Goal: Transaction & Acquisition: Purchase product/service

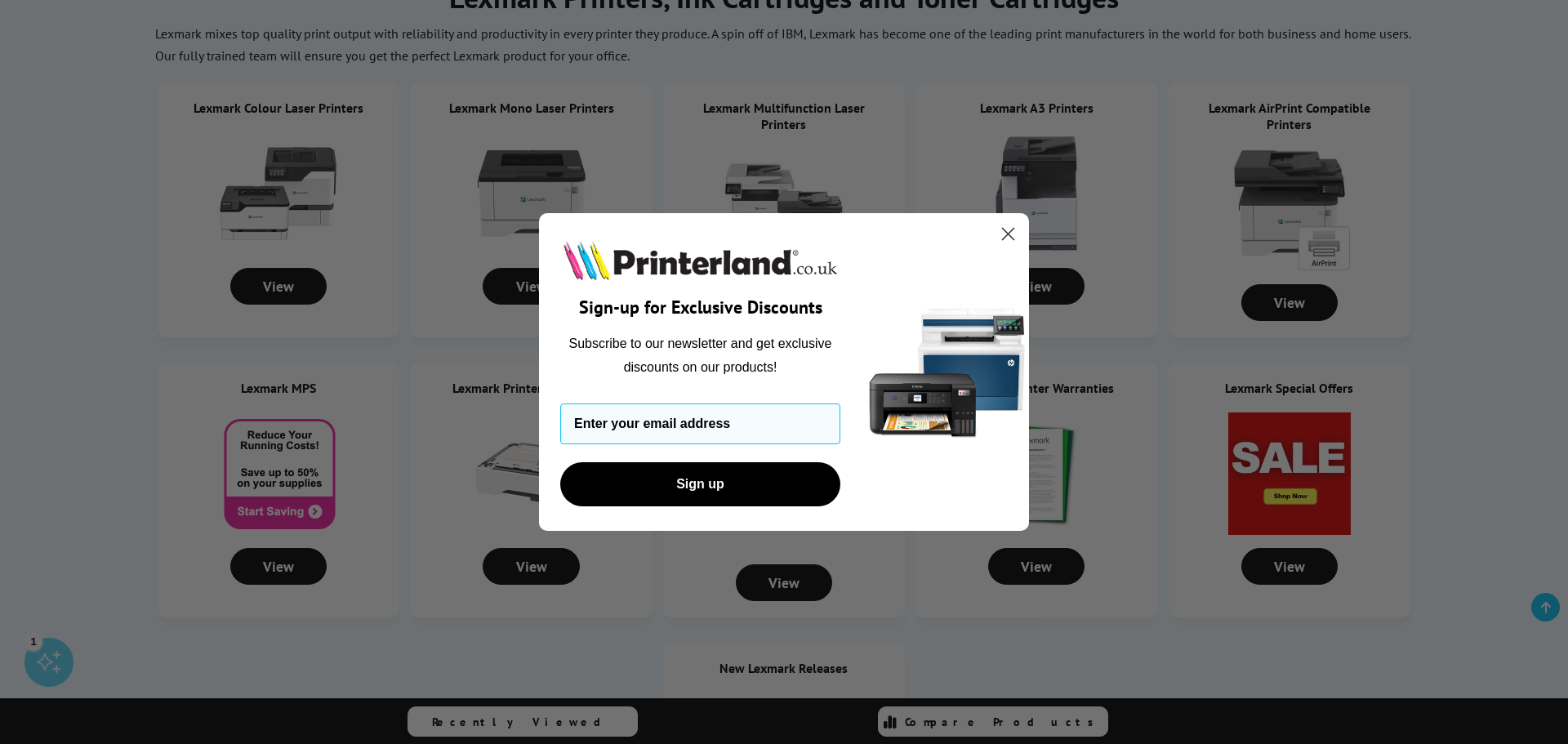
click at [1011, 225] on circle "Close dialog" at bounding box center [1008, 233] width 27 height 27
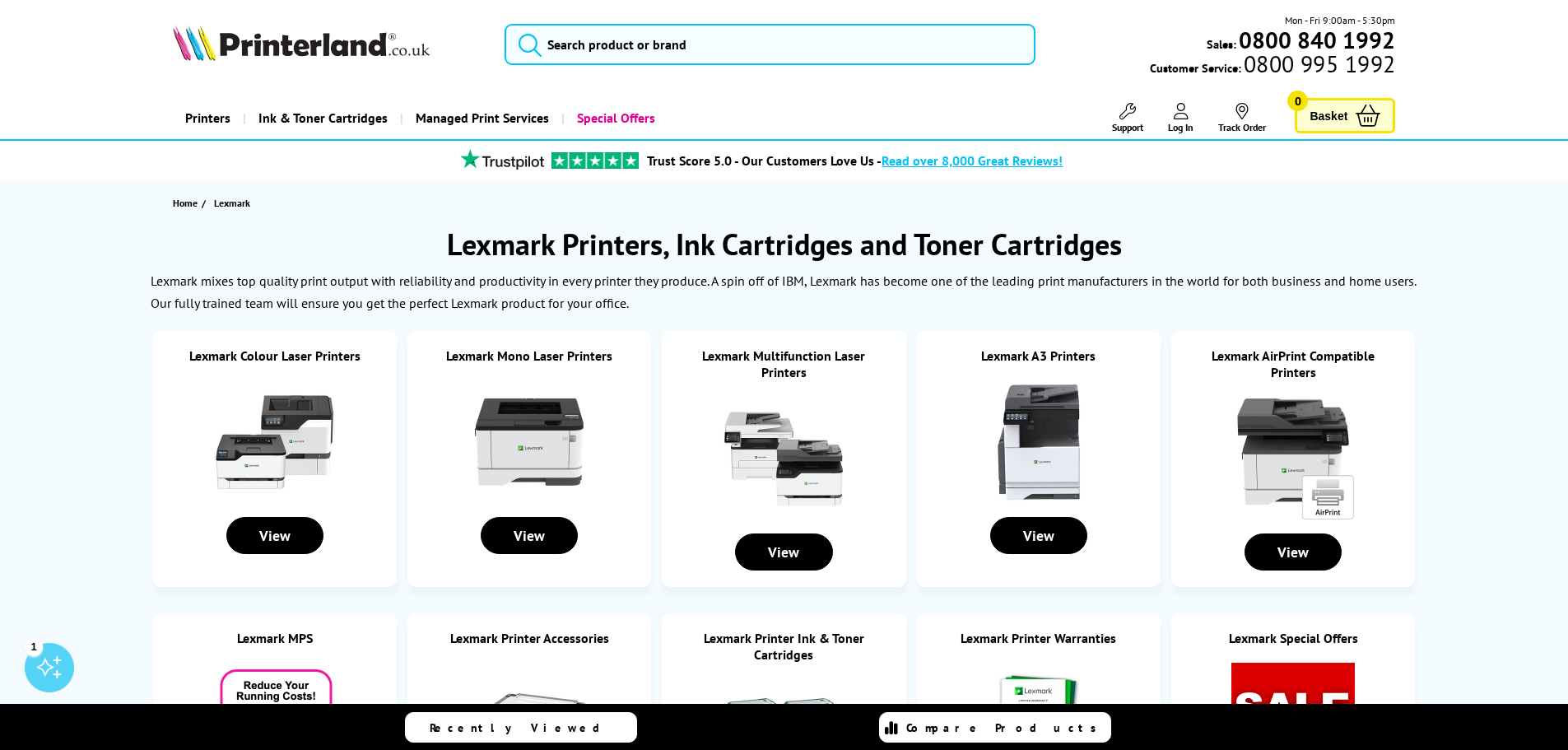
click at [1275, 428] on img at bounding box center [1293, 458] width 123 height 123
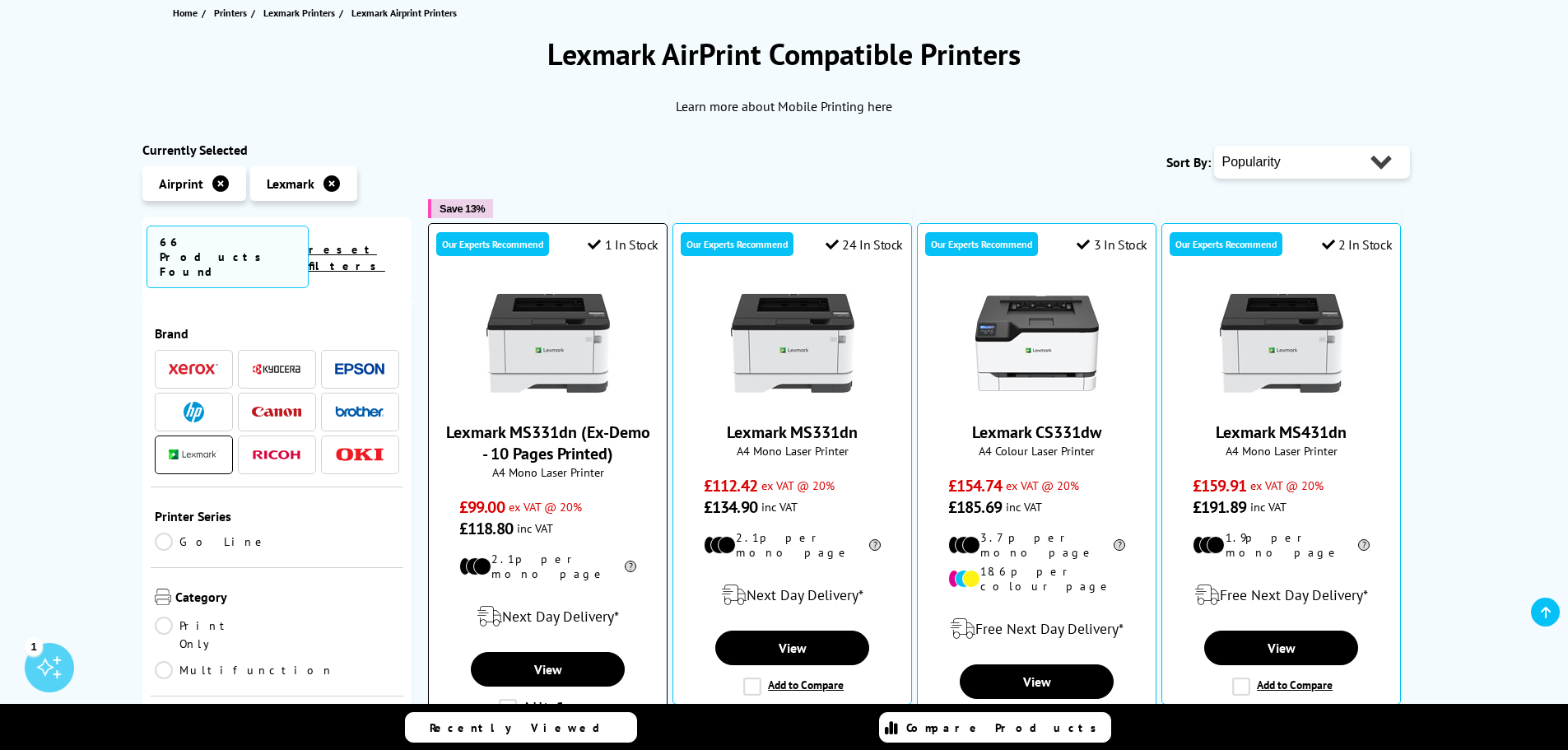
scroll to position [165, 0]
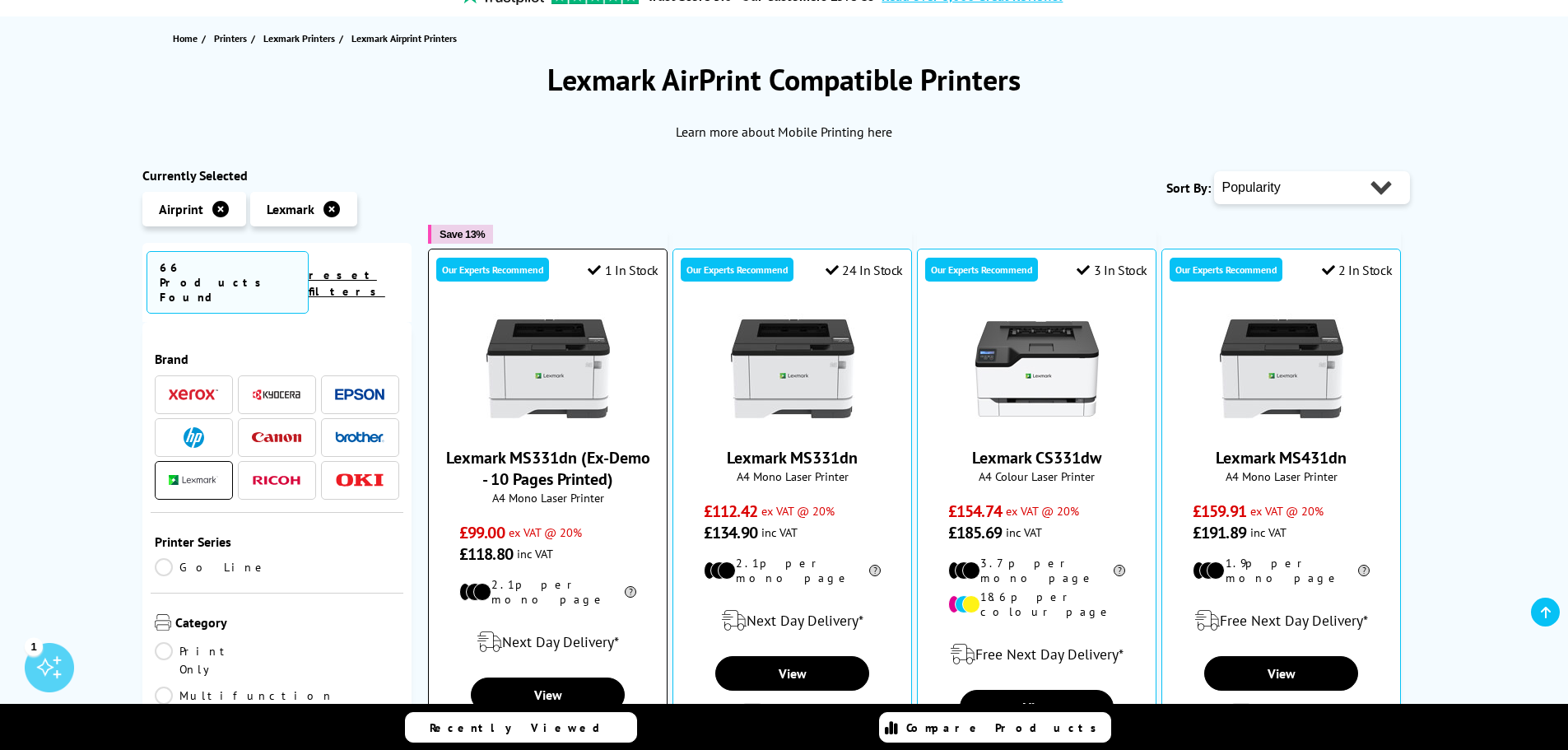
click at [527, 362] on img at bounding box center [548, 369] width 123 height 123
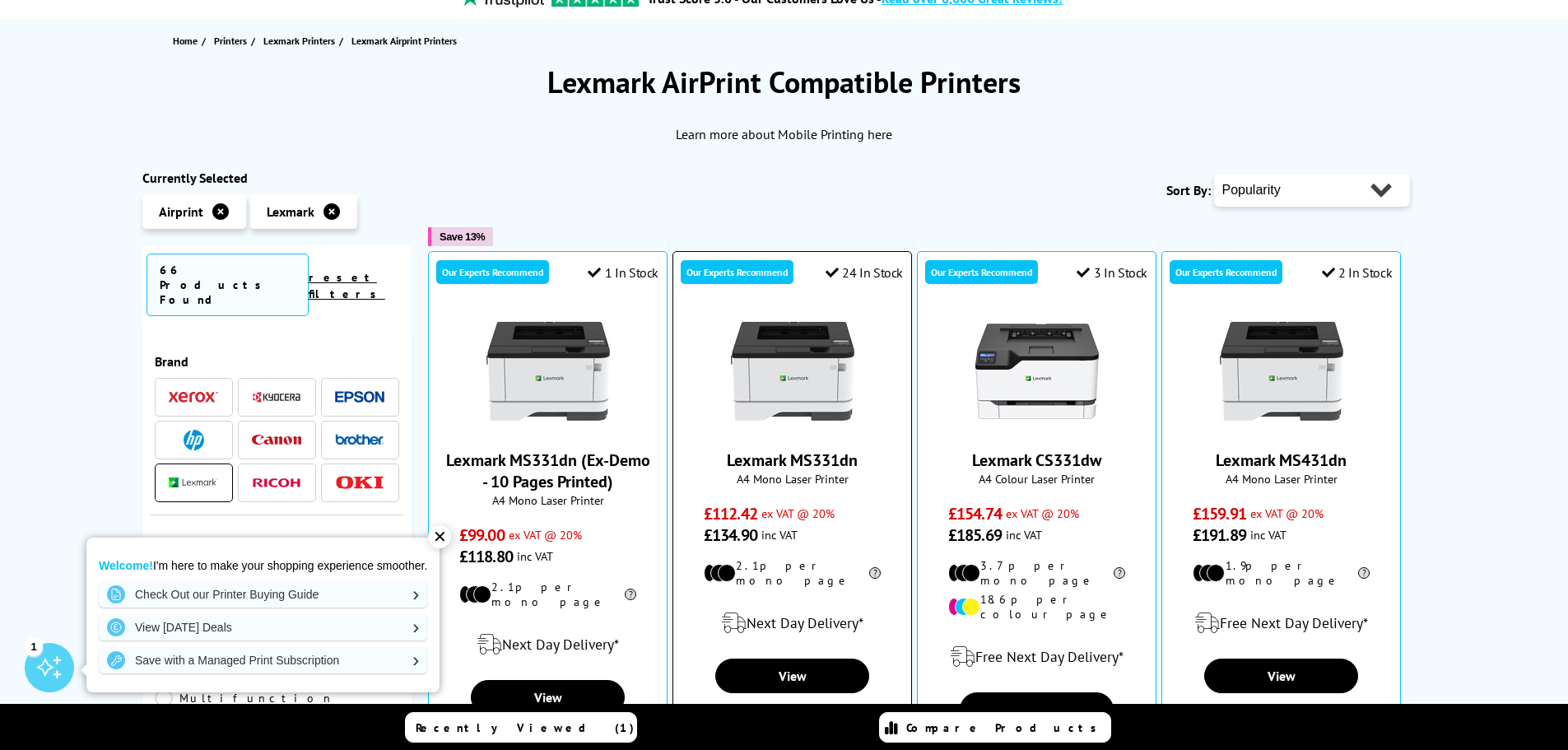
click at [837, 353] on img at bounding box center [792, 371] width 123 height 123
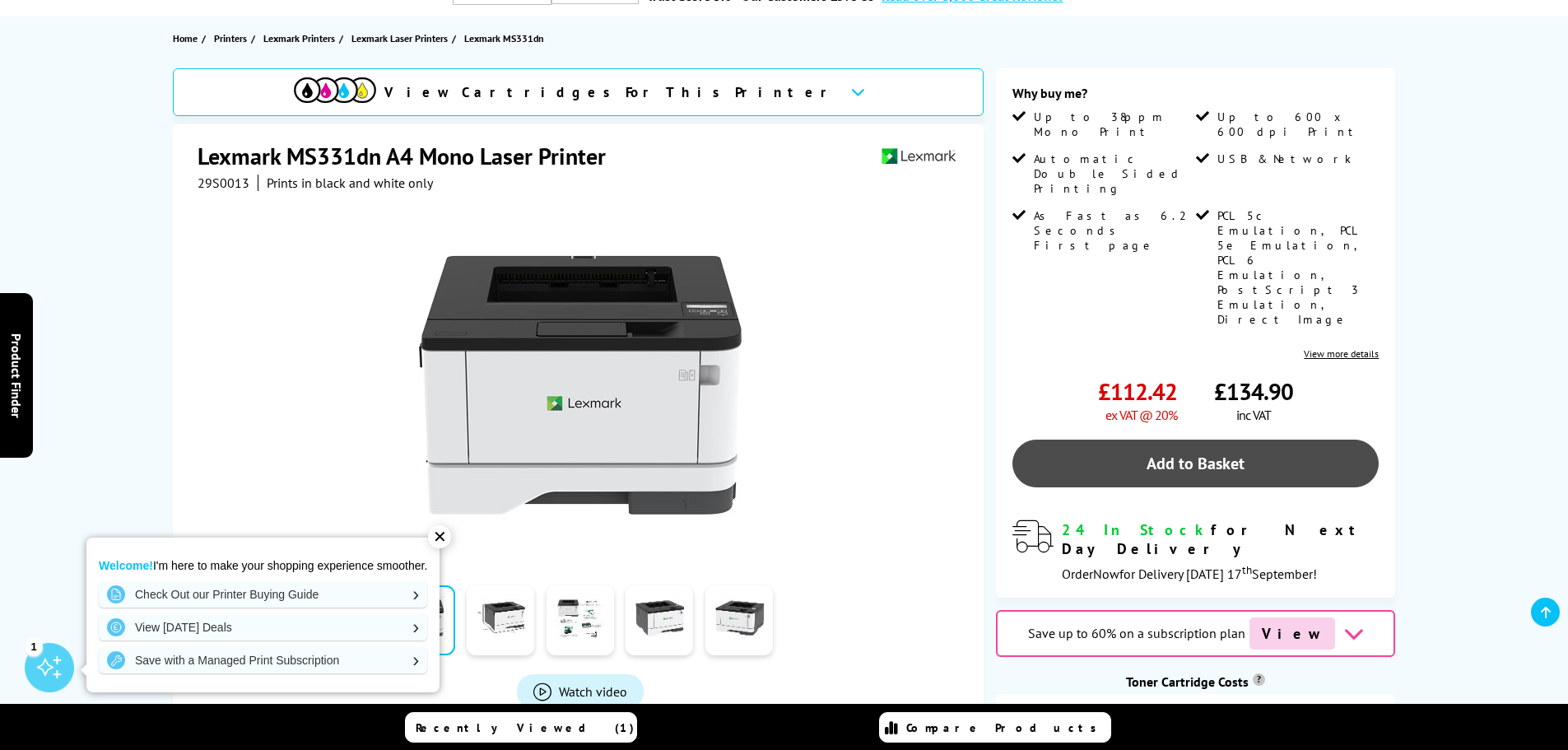
click at [1235, 440] on link "Add to Basket" at bounding box center [1195, 463] width 366 height 48
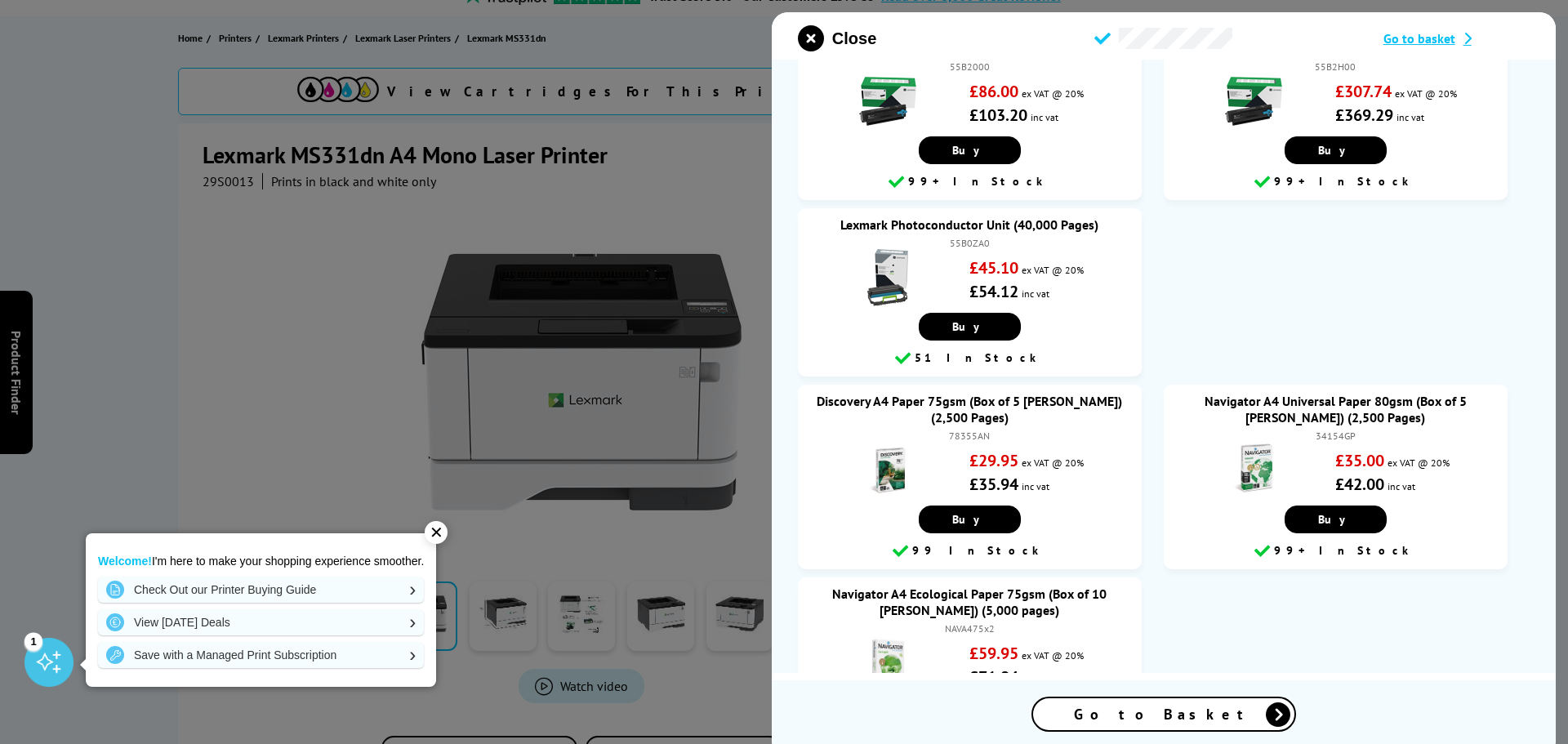
scroll to position [213, 0]
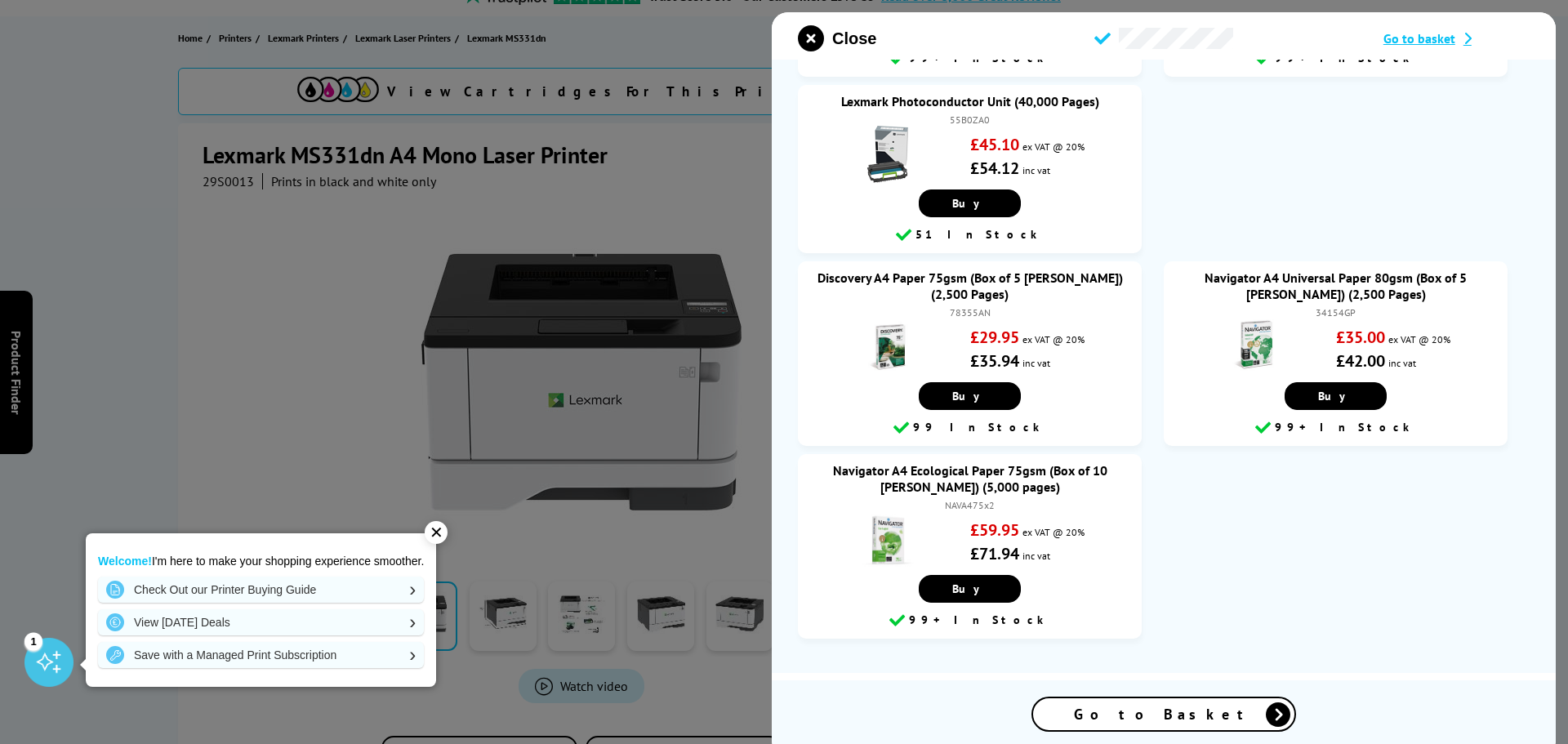
click at [1266, 720] on icon at bounding box center [1278, 714] width 24 height 24
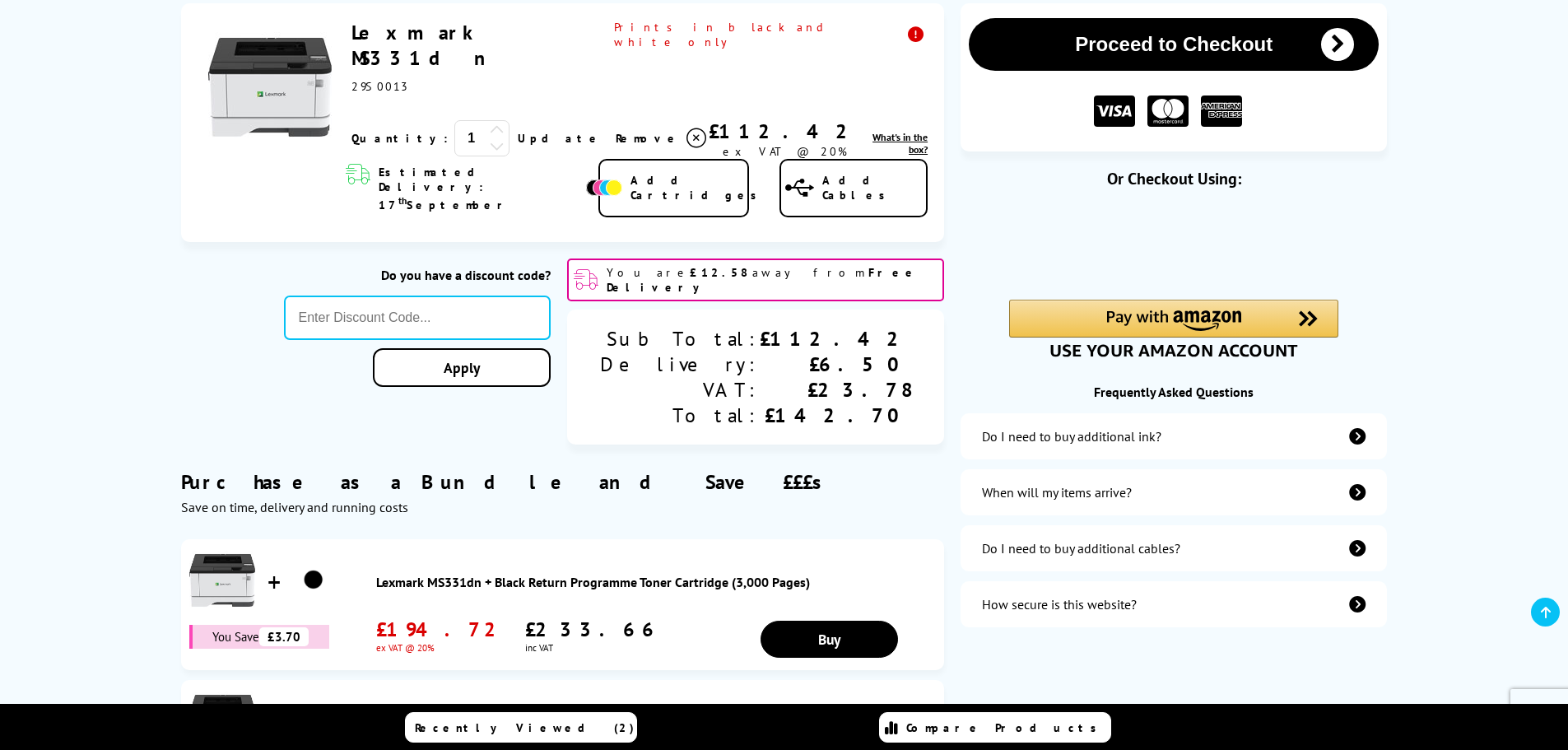
scroll to position [83, 0]
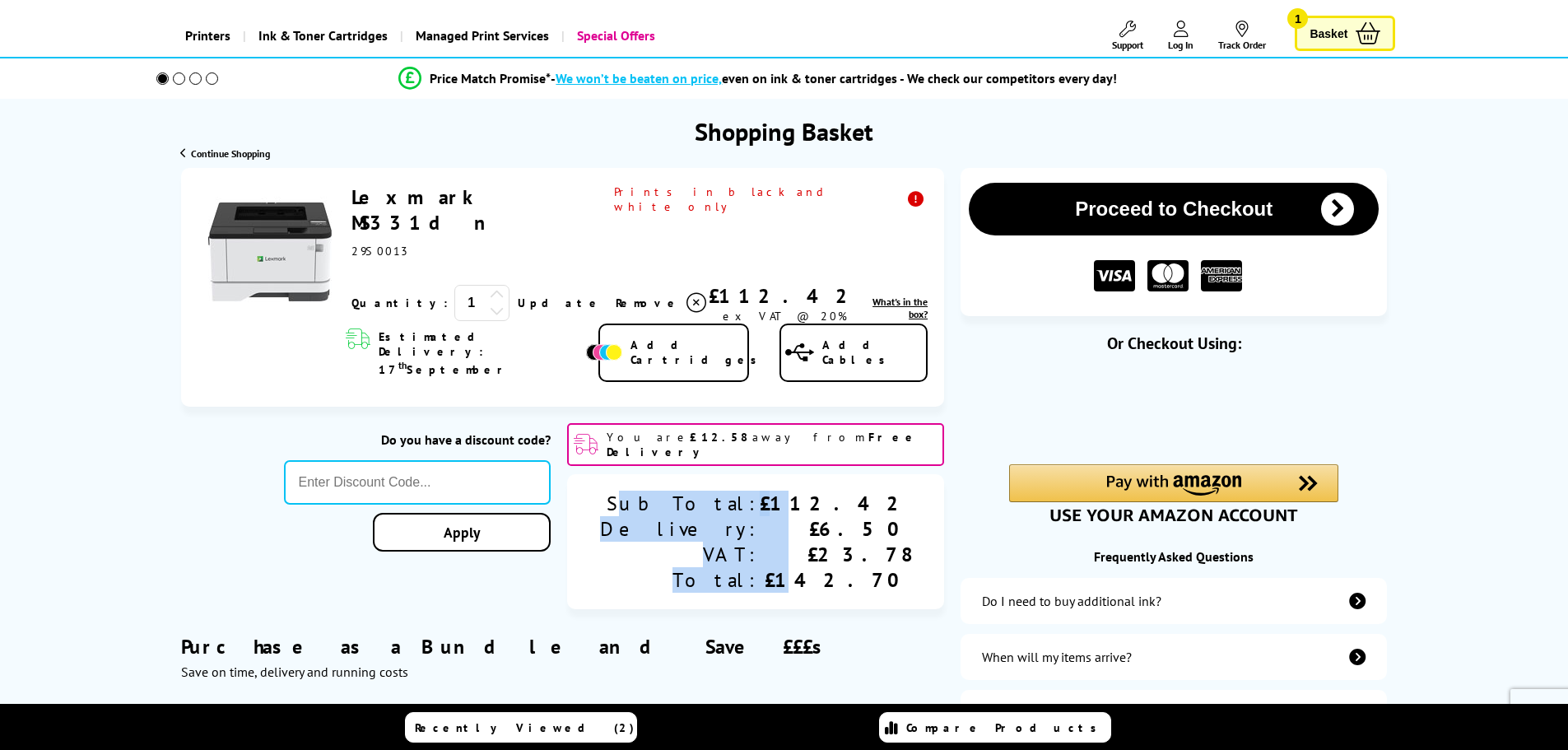
drag, startPoint x: 731, startPoint y: 456, endPoint x: 845, endPoint y: 470, distance: 114.9
click at [859, 474] on div "Sub Total: Delivery: VAT: Total: £112.42 £6.50 £23.78 £142.70" at bounding box center [755, 542] width 377 height 135
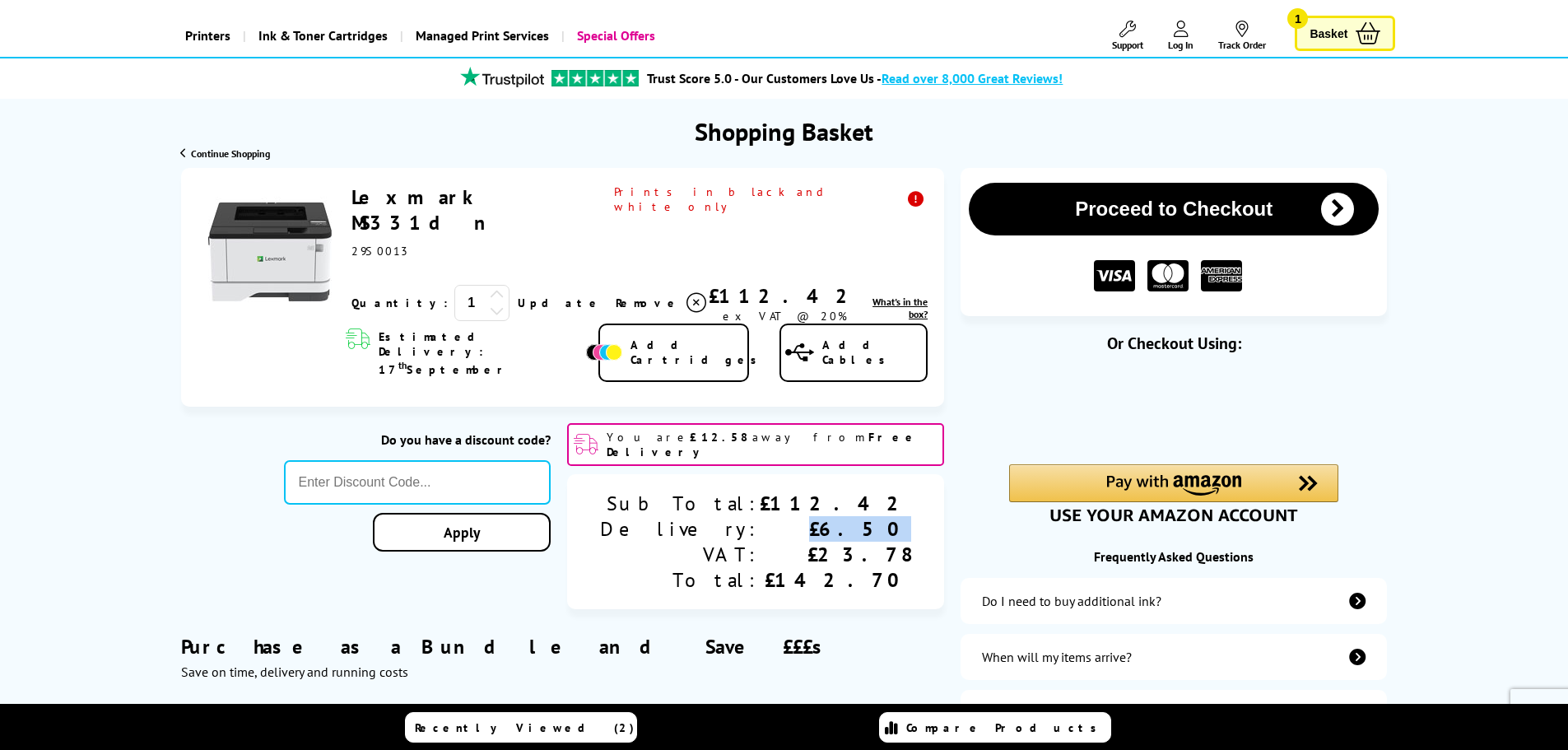
drag, startPoint x: 860, startPoint y: 478, endPoint x: 907, endPoint y: 478, distance: 47.0
click at [909, 516] on div "£6.50" at bounding box center [836, 529] width 152 height 25
drag, startPoint x: 854, startPoint y: 509, endPoint x: 929, endPoint y: 509, distance: 75.0
click at [929, 509] on div "Sub Total: Delivery: VAT: Total: £112.42 £6.50 £23.78 £142.70" at bounding box center [755, 542] width 377 height 135
drag, startPoint x: 842, startPoint y: 531, endPoint x: 878, endPoint y: 526, distance: 36.3
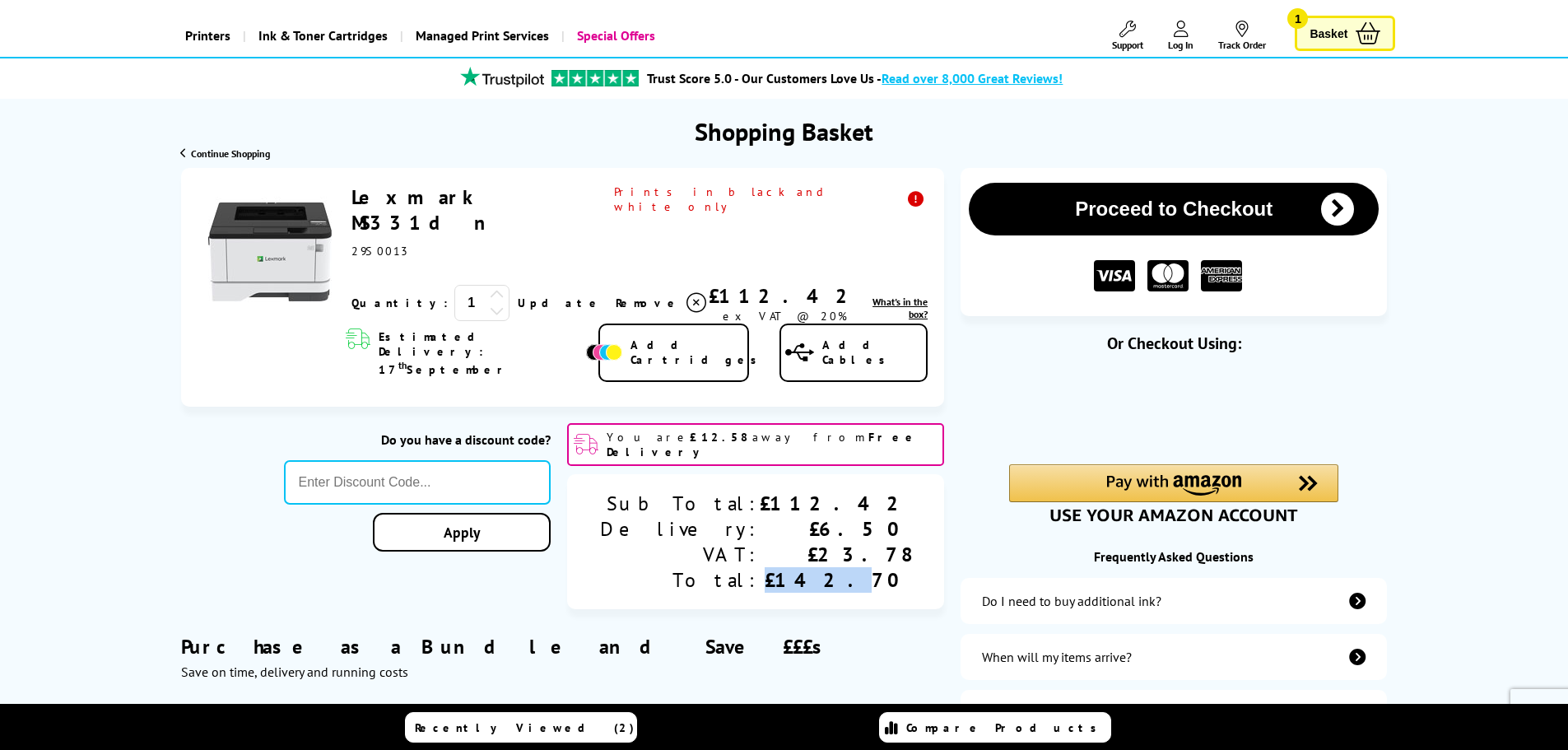
click at [893, 567] on div "£142.70" at bounding box center [836, 580] width 152 height 25
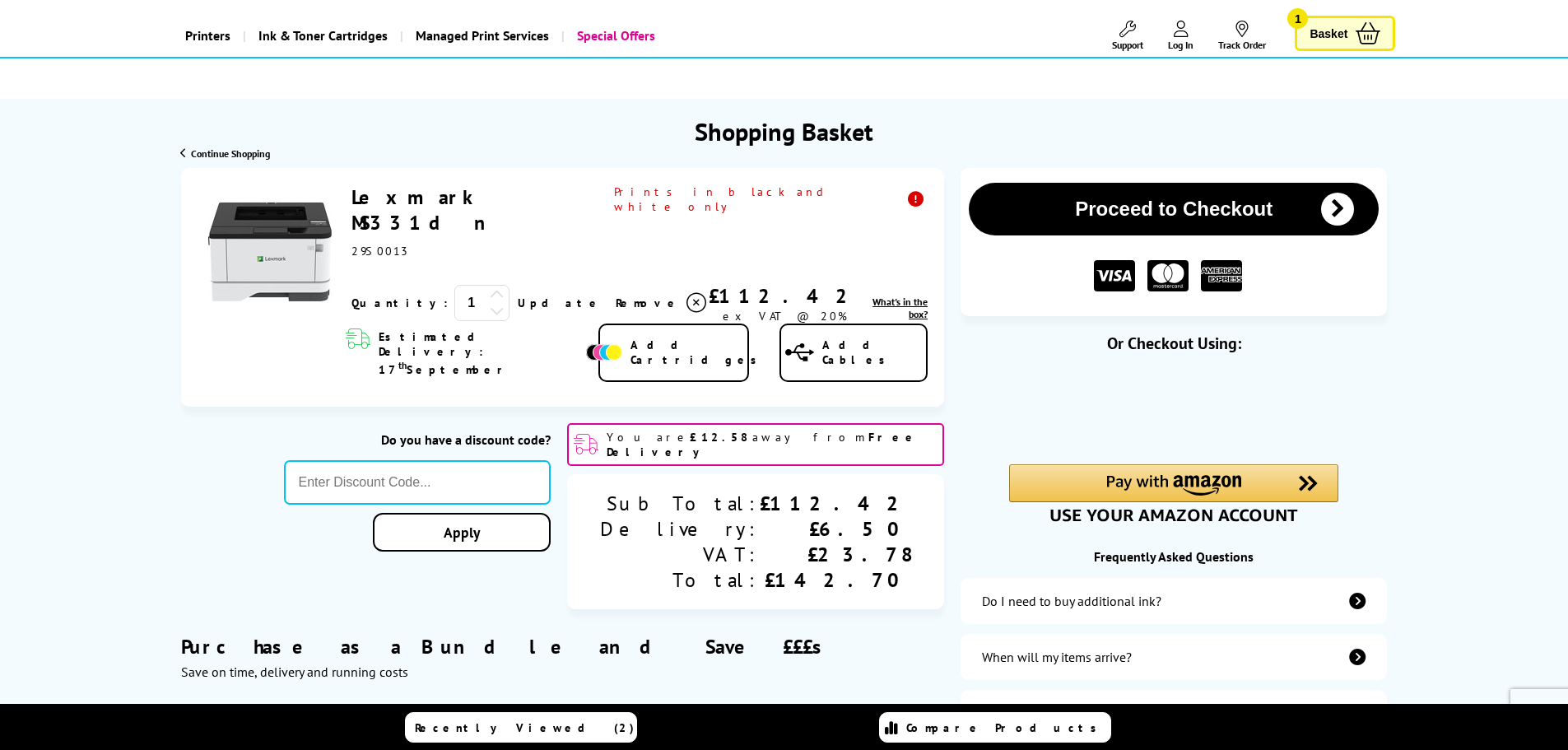
click at [942, 488] on div "Sub Total: Delivery: VAT: Total: £112.42 £6.50 £23.78 £142.70" at bounding box center [755, 542] width 377 height 135
drag, startPoint x: 866, startPoint y: 493, endPoint x: 897, endPoint y: 492, distance: 31.0
click at [939, 489] on div "Sub Total: Delivery: VAT: Total: £112.42 £6.50 £23.78 £142.70" at bounding box center [755, 542] width 377 height 135
drag, startPoint x: 860, startPoint y: 511, endPoint x: 936, endPoint y: 522, distance: 76.8
click at [938, 522] on div "Sub Total: Delivery: VAT: Total: £112.42 £6.50 £23.78 £142.70" at bounding box center [755, 542] width 377 height 135
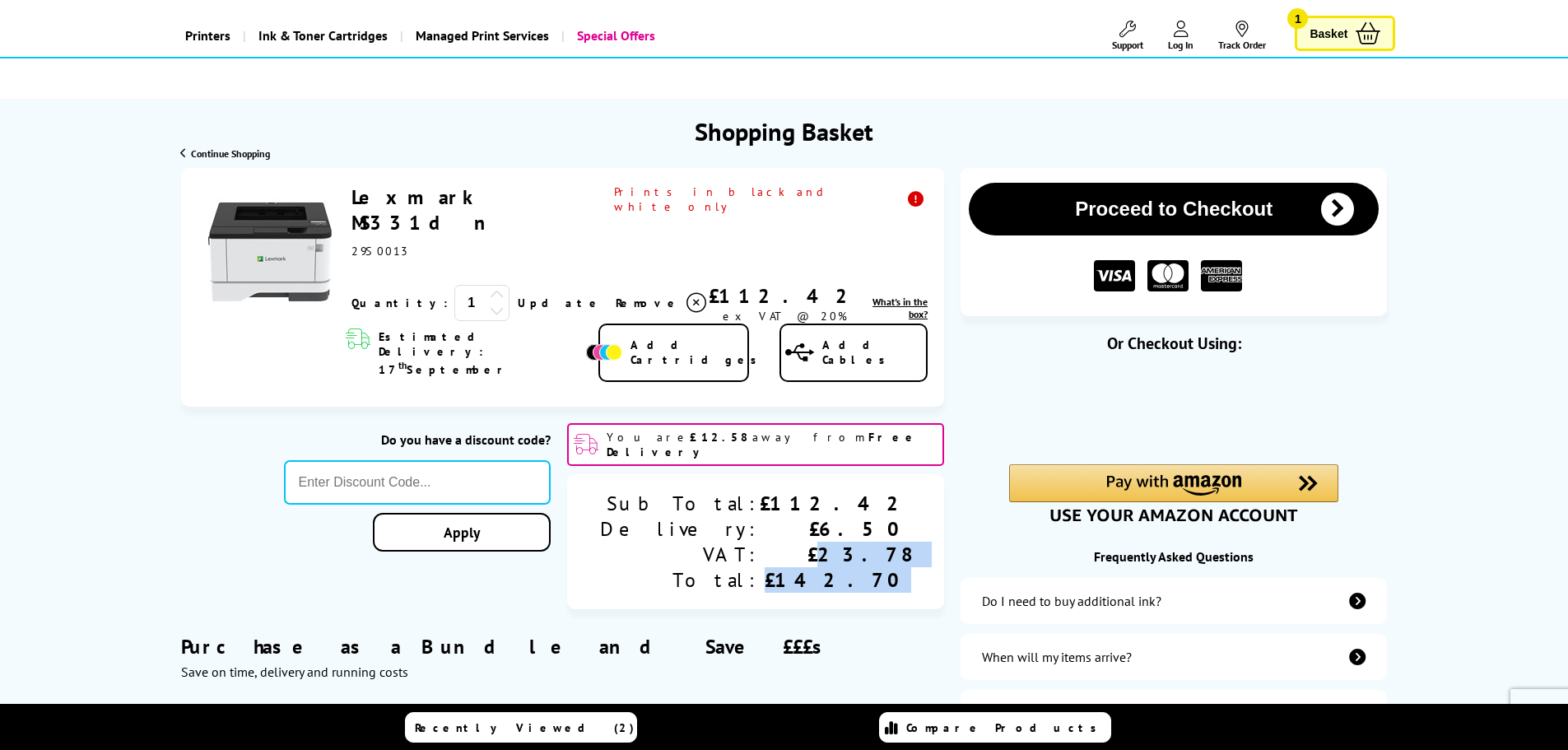
click at [920, 519] on div "Sub Total: Delivery: VAT: Total: £112.42 £6.50 £23.78 £142.70" at bounding box center [755, 542] width 377 height 135
drag, startPoint x: 834, startPoint y: 540, endPoint x: 922, endPoint y: 537, distance: 88.1
click at [904, 567] on div "£142.70" at bounding box center [836, 580] width 152 height 25
click at [927, 609] on div "Purchase as a Bundle and Save £££s Save on time, delivery and running costs" at bounding box center [563, 645] width 763 height 71
drag, startPoint x: 869, startPoint y: 481, endPoint x: 915, endPoint y: 480, distance: 46.0
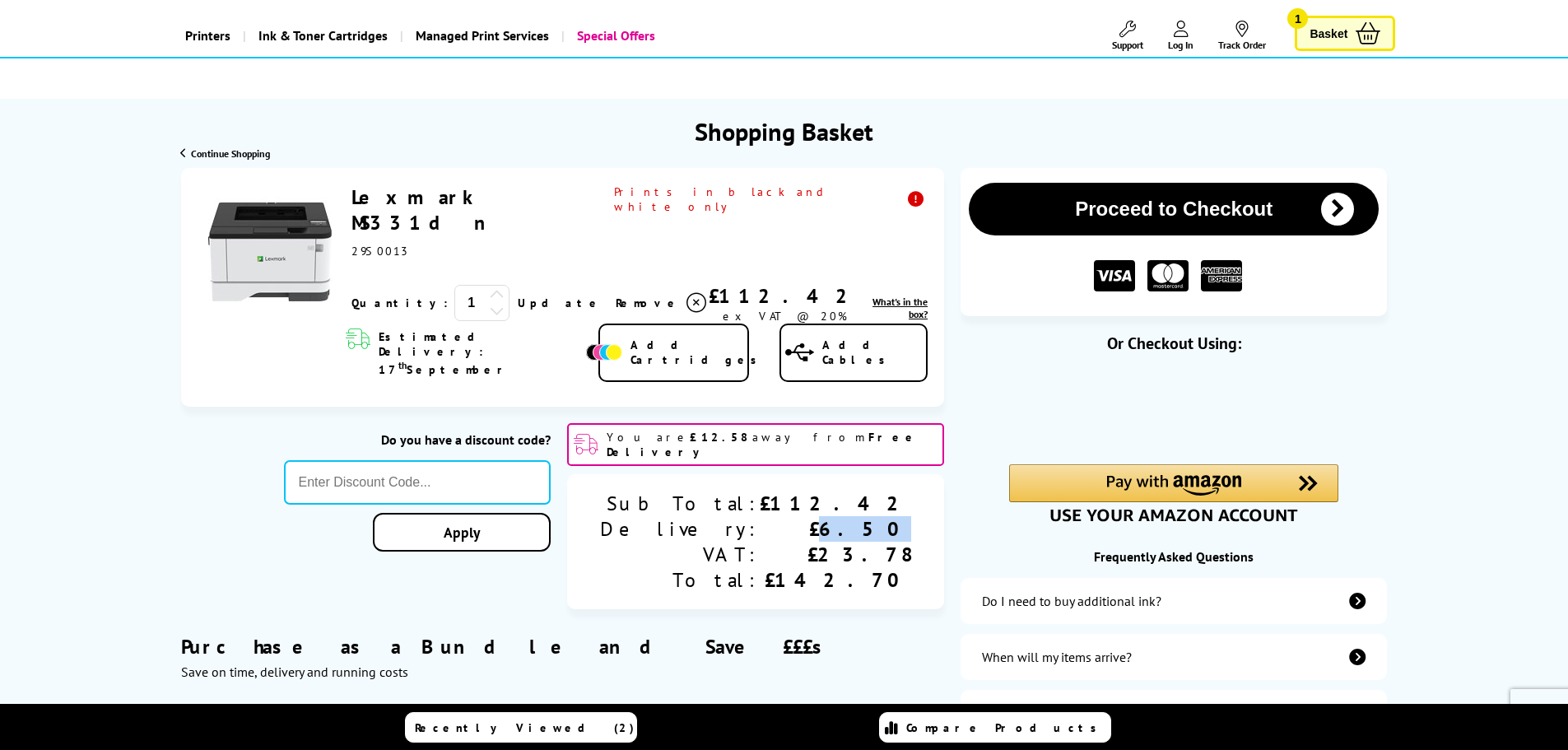
click at [915, 480] on div "Sub Total: Delivery: VAT: Total: £112.42 £6.50 £23.78 £142.70" at bounding box center [755, 542] width 377 height 135
drag, startPoint x: 864, startPoint y: 509, endPoint x: 920, endPoint y: 510, distance: 56.0
click at [920, 510] on div "Sub Total: Delivery: VAT: Total: £112.42 £6.50 £23.78 £142.70" at bounding box center [755, 542] width 377 height 135
drag, startPoint x: 849, startPoint y: 535, endPoint x: 920, endPoint y: 536, distance: 71.0
click at [920, 536] on div "Sub Total: Delivery: VAT: Total: £112.42 £6.50 £23.78 £142.70" at bounding box center [755, 542] width 377 height 135
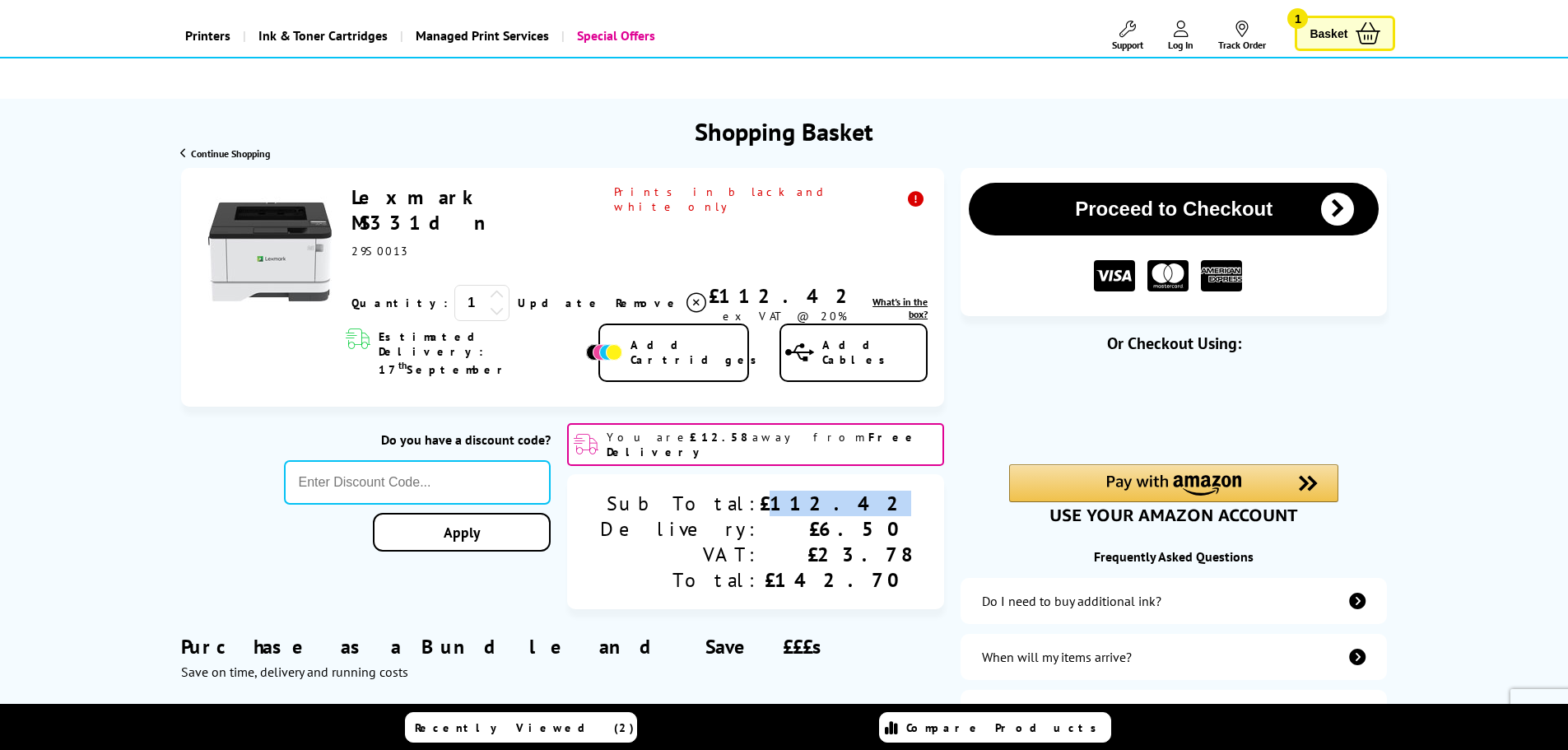
drag, startPoint x: 849, startPoint y: 459, endPoint x: 917, endPoint y: 456, distance: 68.1
click at [917, 474] on div "Sub Total: Delivery: VAT: Total: £112.42 £6.50 £23.78 £142.70" at bounding box center [755, 542] width 377 height 135
click at [867, 491] on div "£112.42" at bounding box center [836, 504] width 152 height 25
drag, startPoint x: 865, startPoint y: 461, endPoint x: 896, endPoint y: 461, distance: 31.0
click at [896, 491] on div "£112.42" at bounding box center [836, 504] width 152 height 25
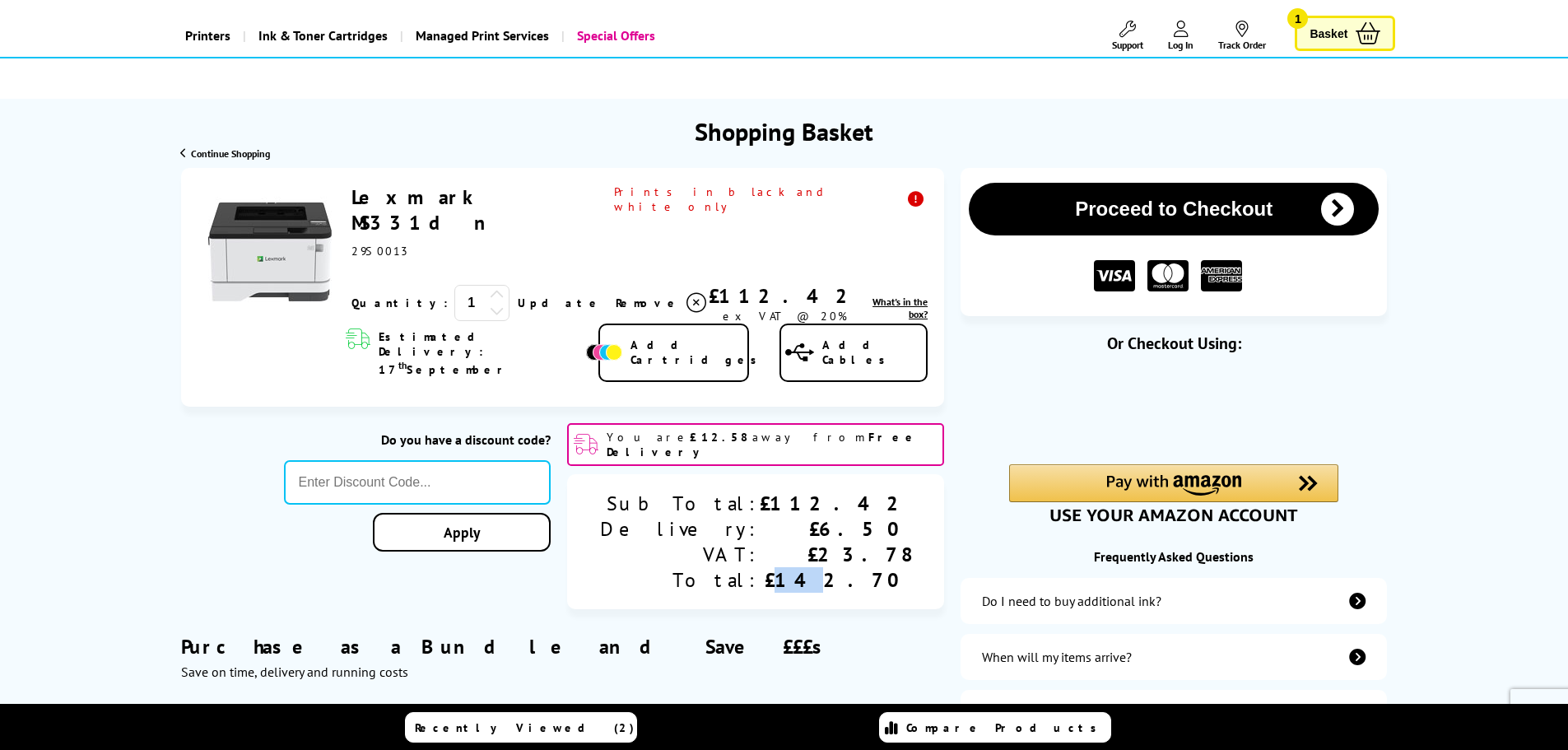
drag, startPoint x: 851, startPoint y: 540, endPoint x: 871, endPoint y: 537, distance: 20.2
click at [871, 567] on div "£142.70" at bounding box center [836, 580] width 152 height 25
click at [924, 609] on div "Purchase as a Bundle and Save £££s Save on time, delivery and running costs" at bounding box center [563, 645] width 763 height 71
drag, startPoint x: 511, startPoint y: 197, endPoint x: 430, endPoint y: 202, distance: 81.2
click at [430, 202] on div "Lexmark MS331dn 29S0013" at bounding box center [639, 222] width 576 height 74
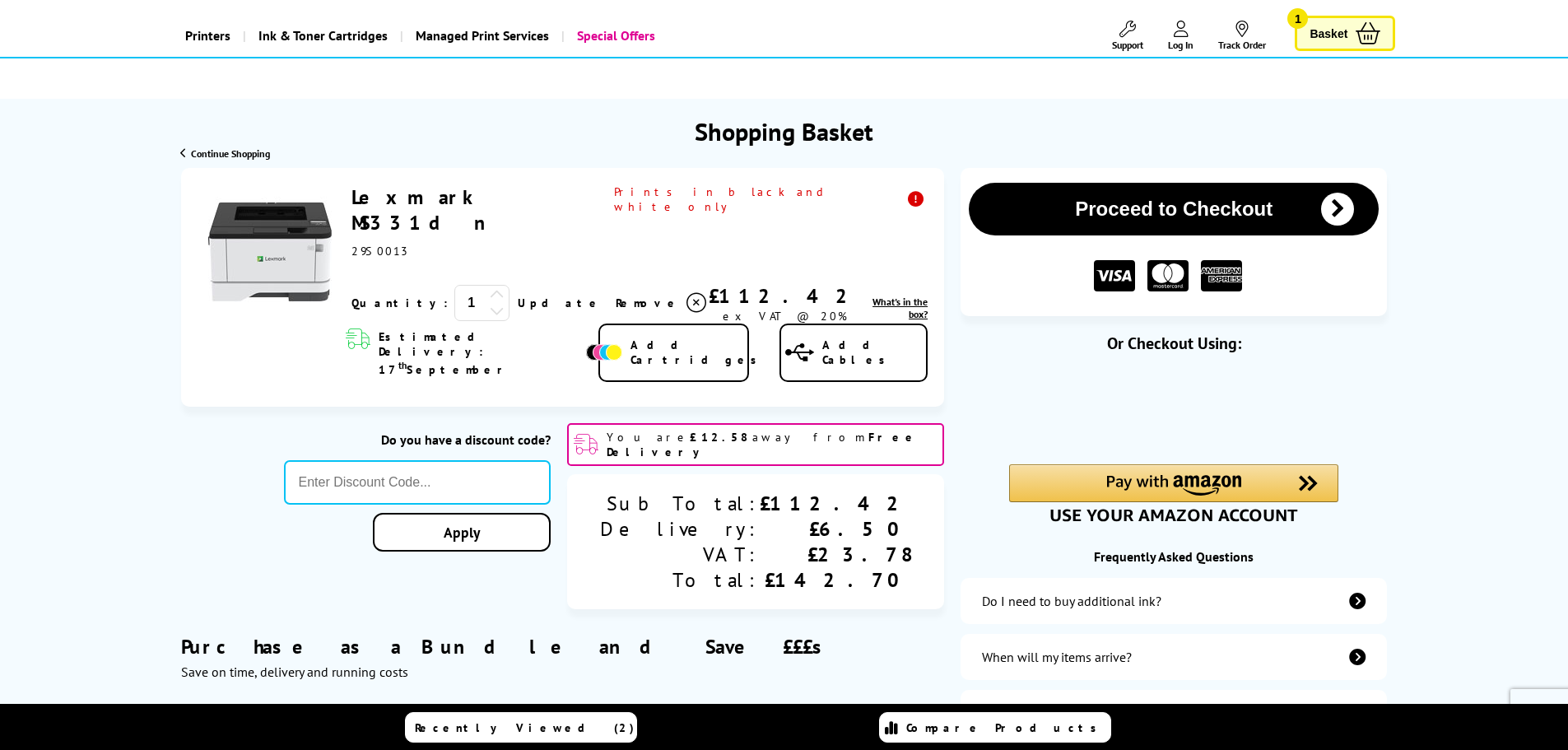
copy link "MS331dn"
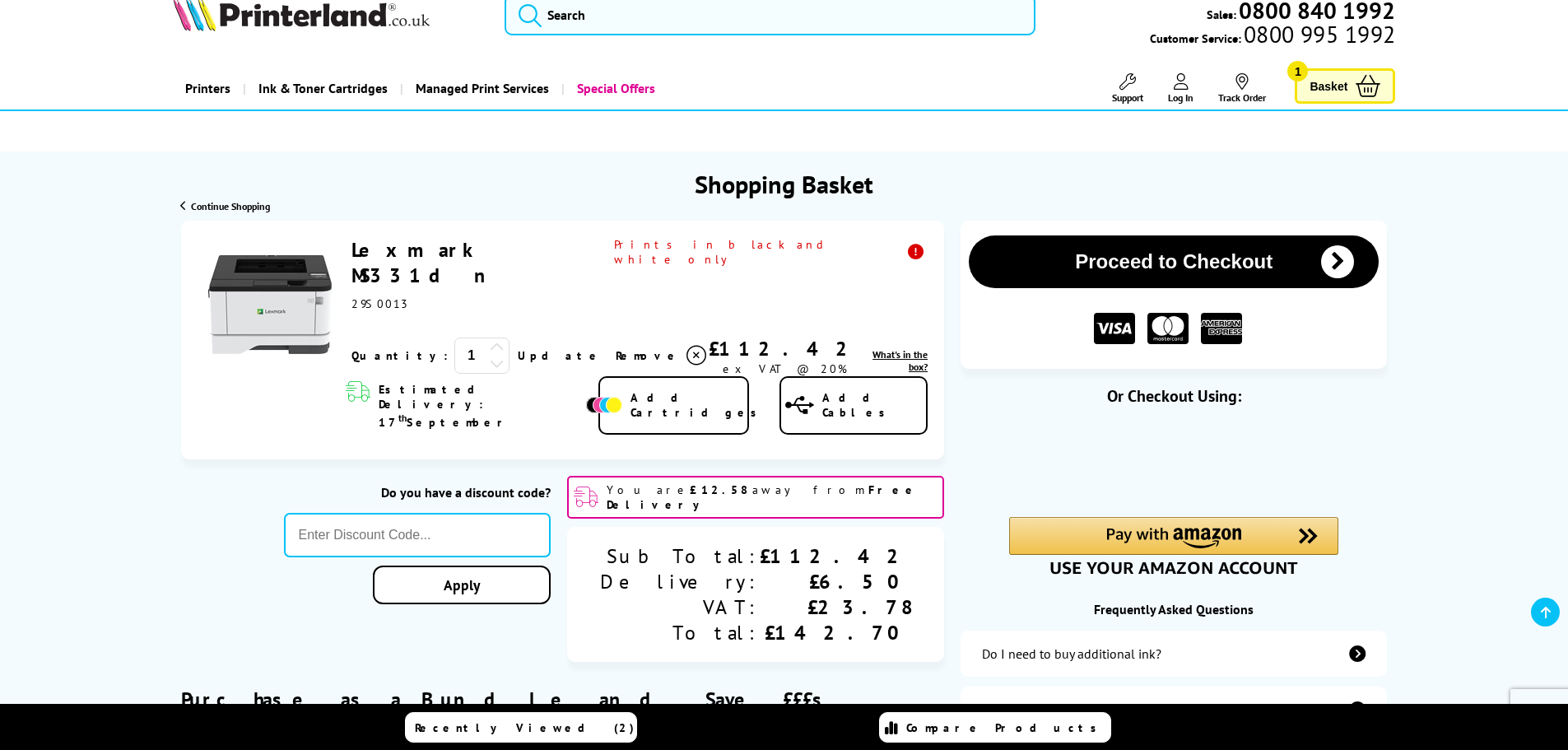
scroll to position [0, 0]
